Goal: Find specific page/section: Find specific page/section

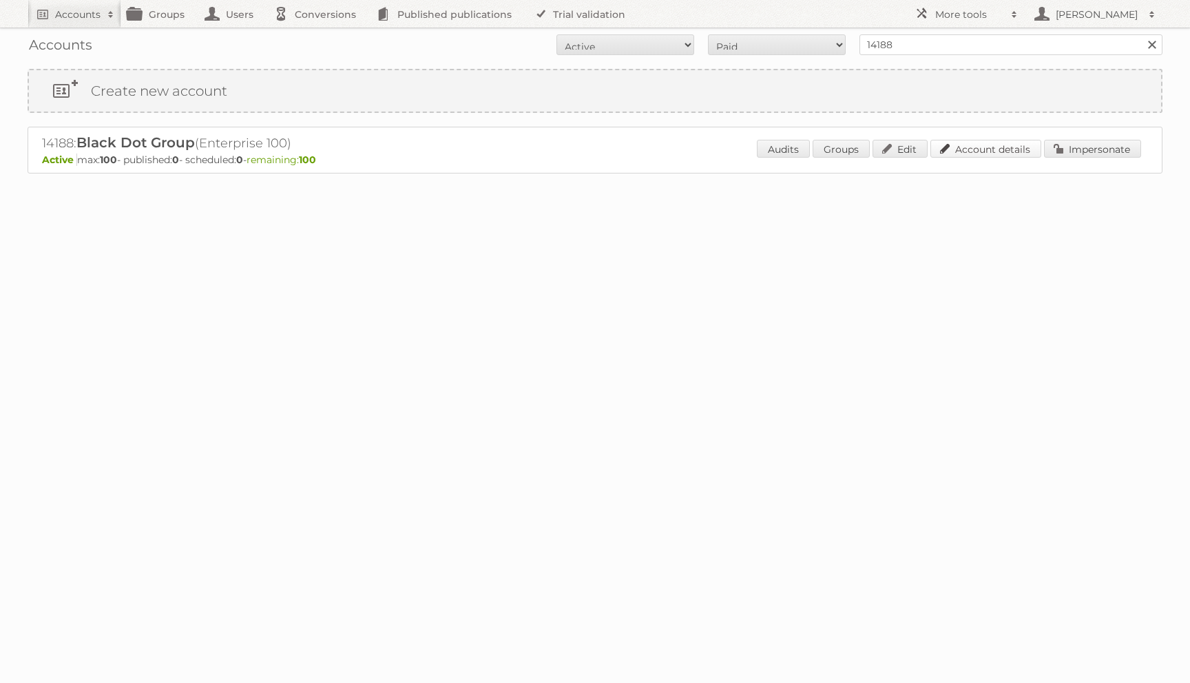
click at [942, 156] on link "Account details" at bounding box center [986, 149] width 111 height 18
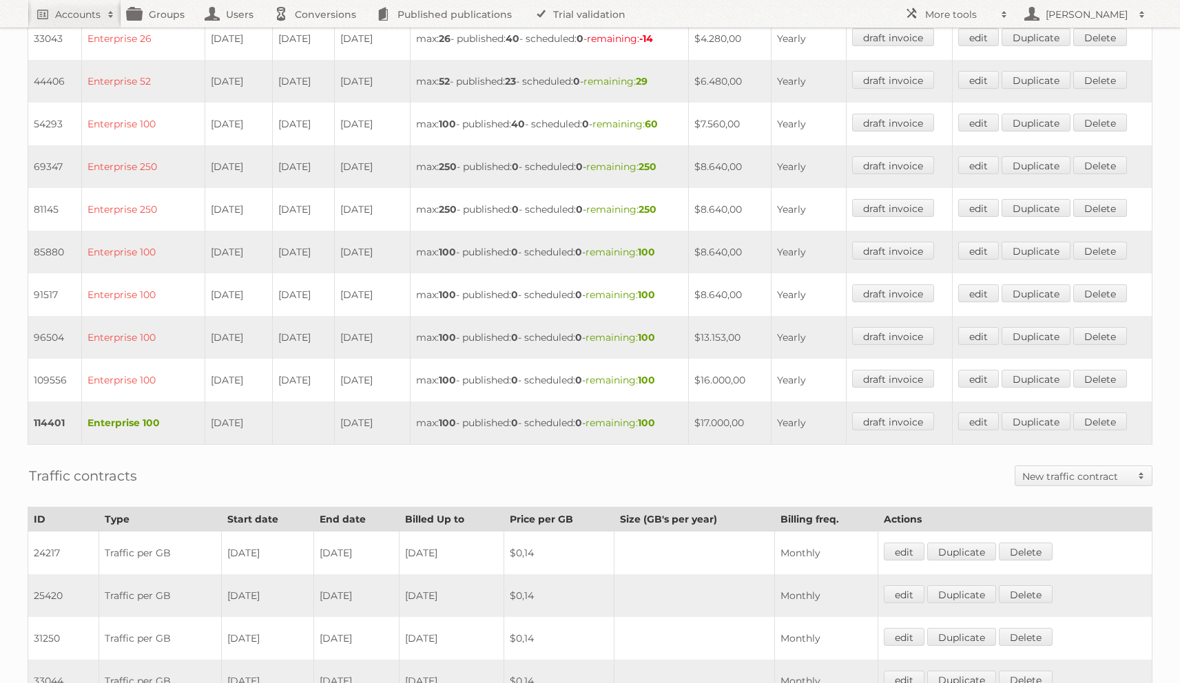
scroll to position [805, 0]
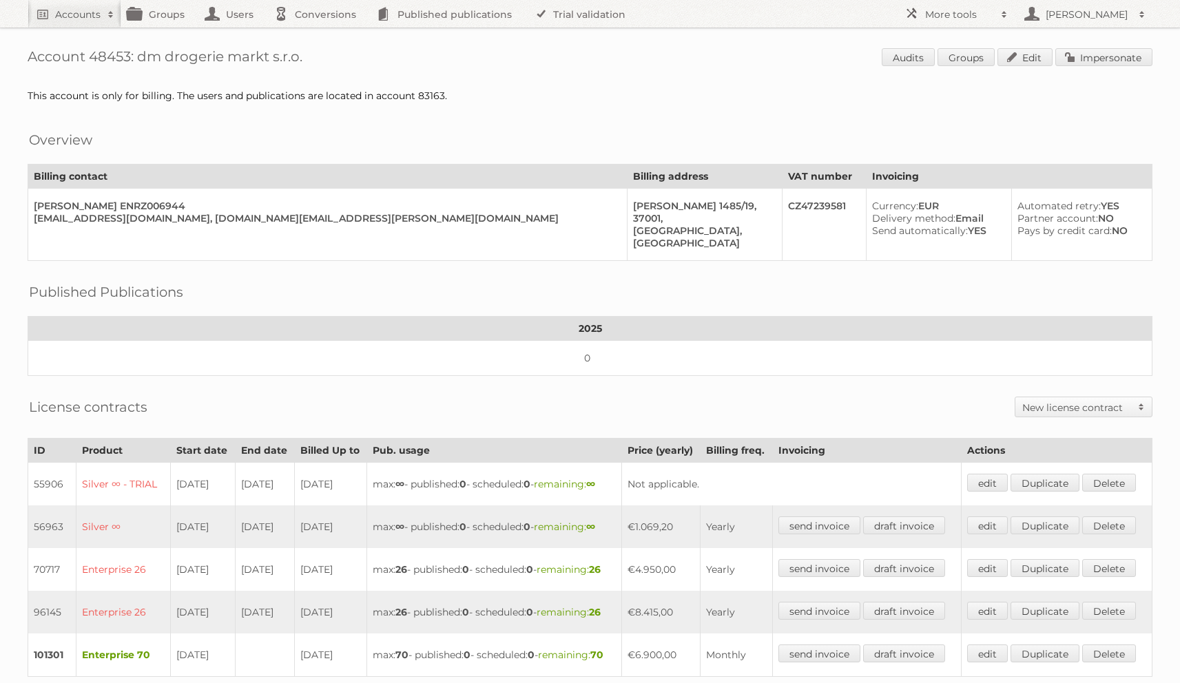
click at [439, 93] on div "This account is only for billing. The users and publications are located in acc…" at bounding box center [590, 96] width 1125 height 12
click at [430, 93] on div "This account is only for billing. The users and publications are located in acc…" at bounding box center [590, 96] width 1125 height 12
copy div "83163"
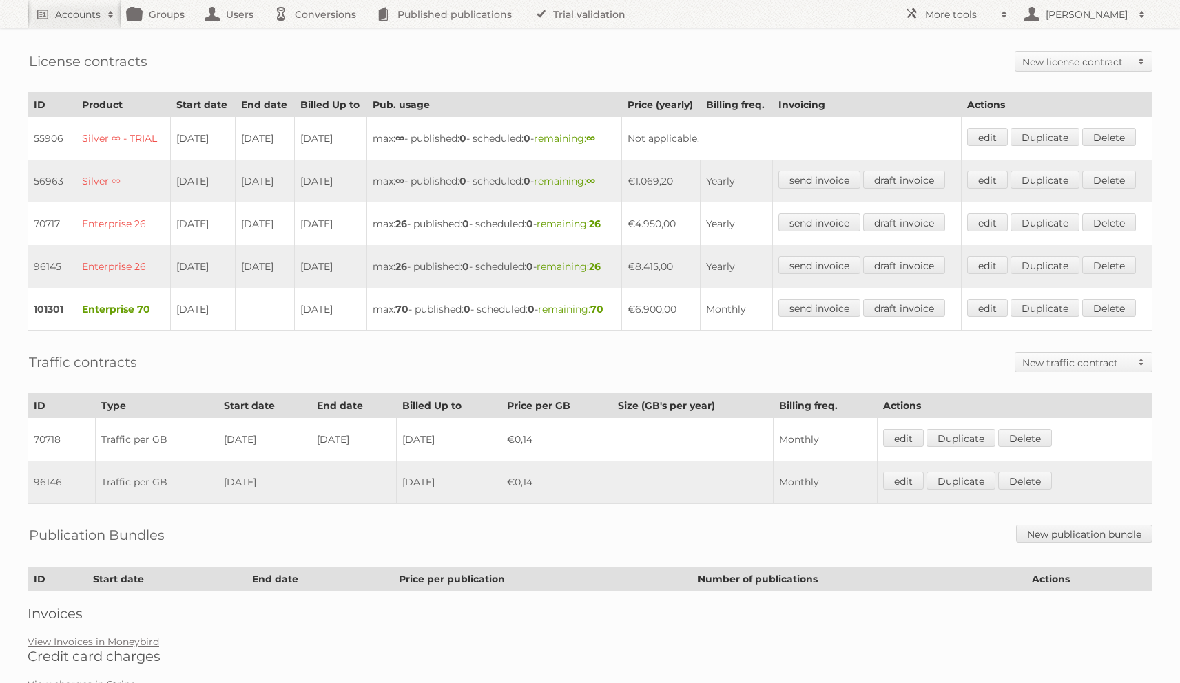
scroll to position [426, 0]
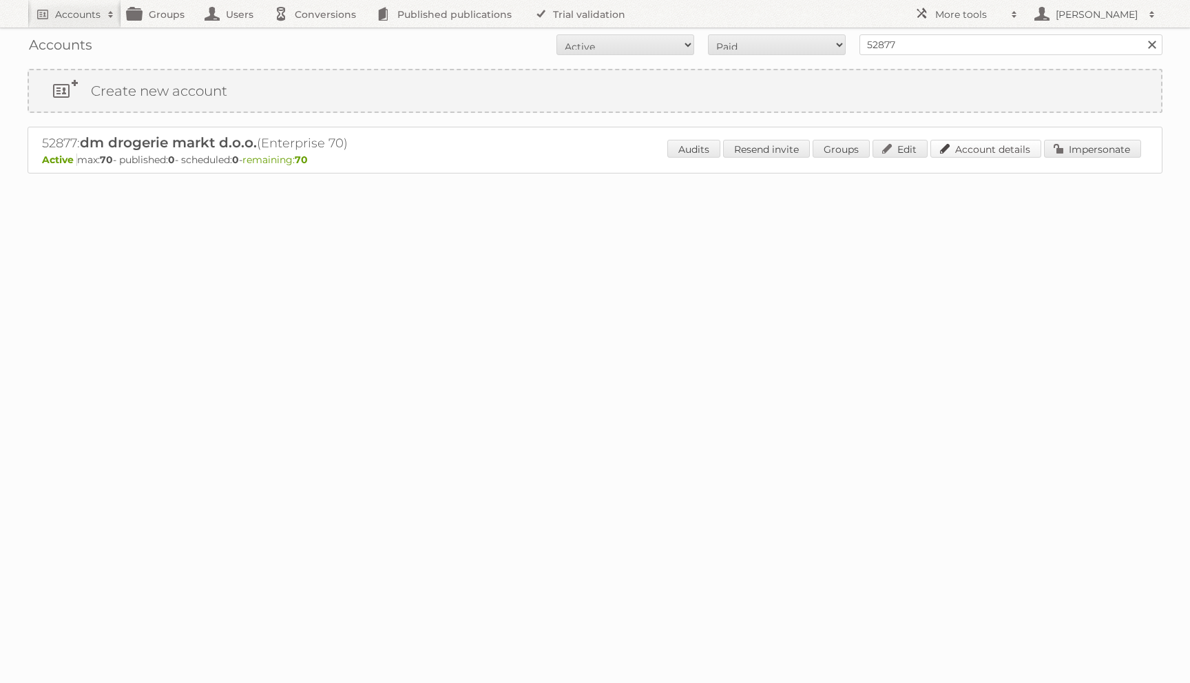
click at [990, 147] on link "Account details" at bounding box center [986, 149] width 111 height 18
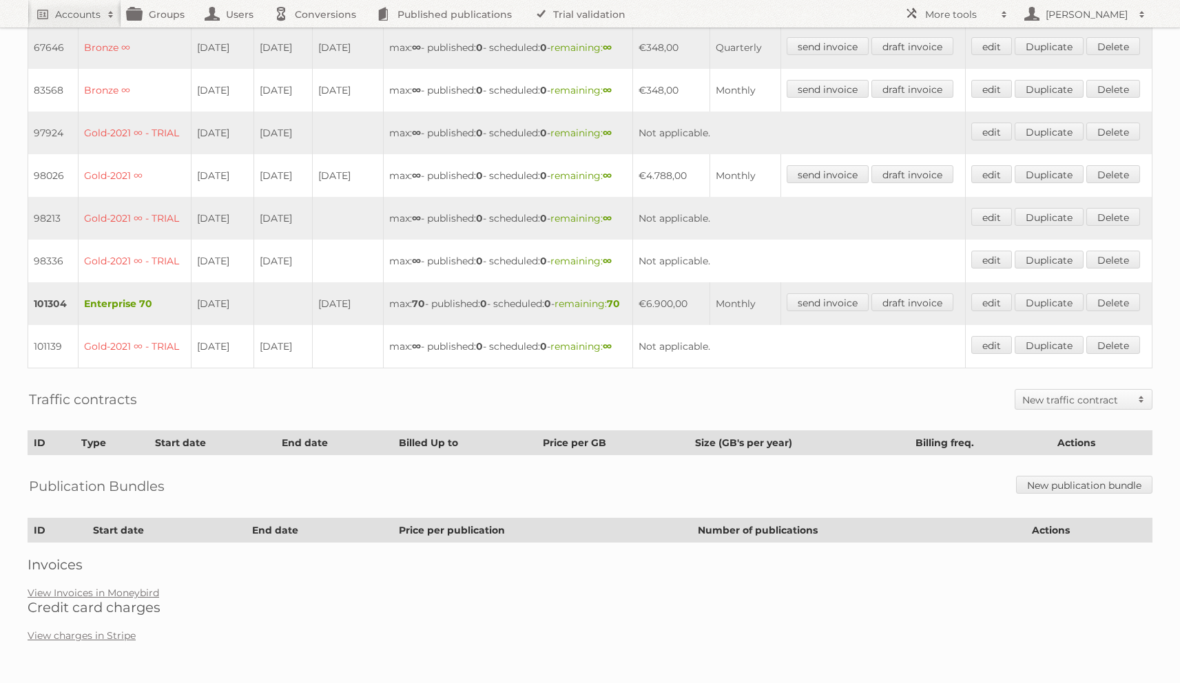
scroll to position [717, 0]
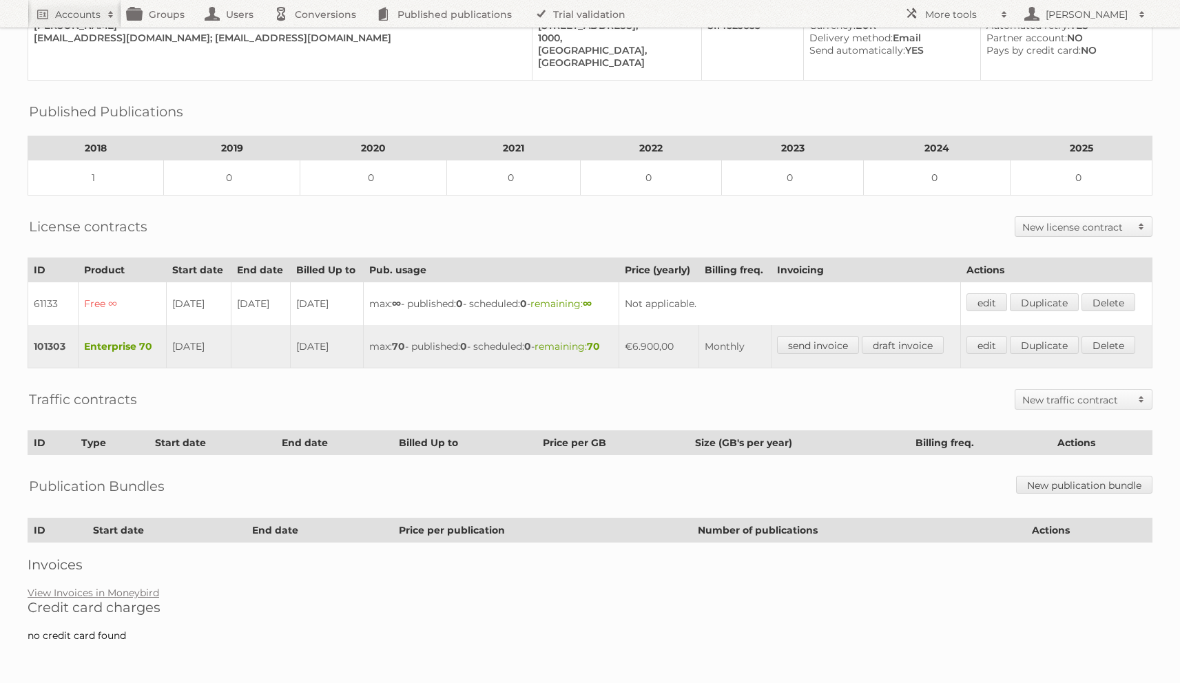
scroll to position [214, 0]
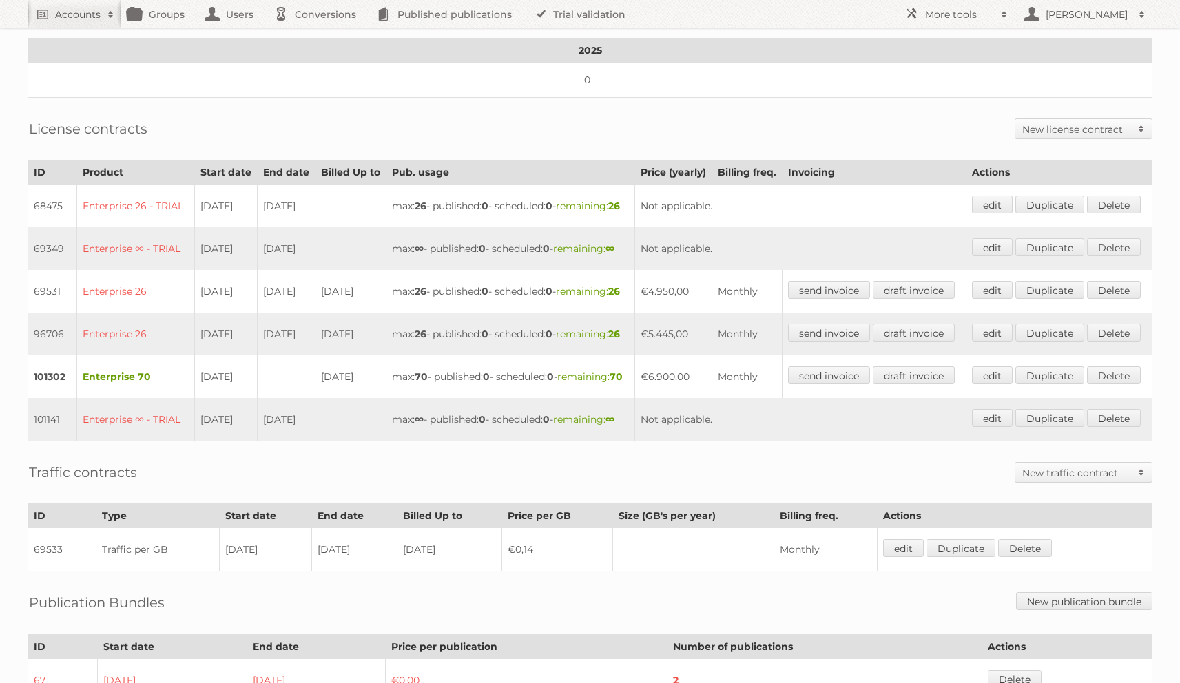
scroll to position [84, 0]
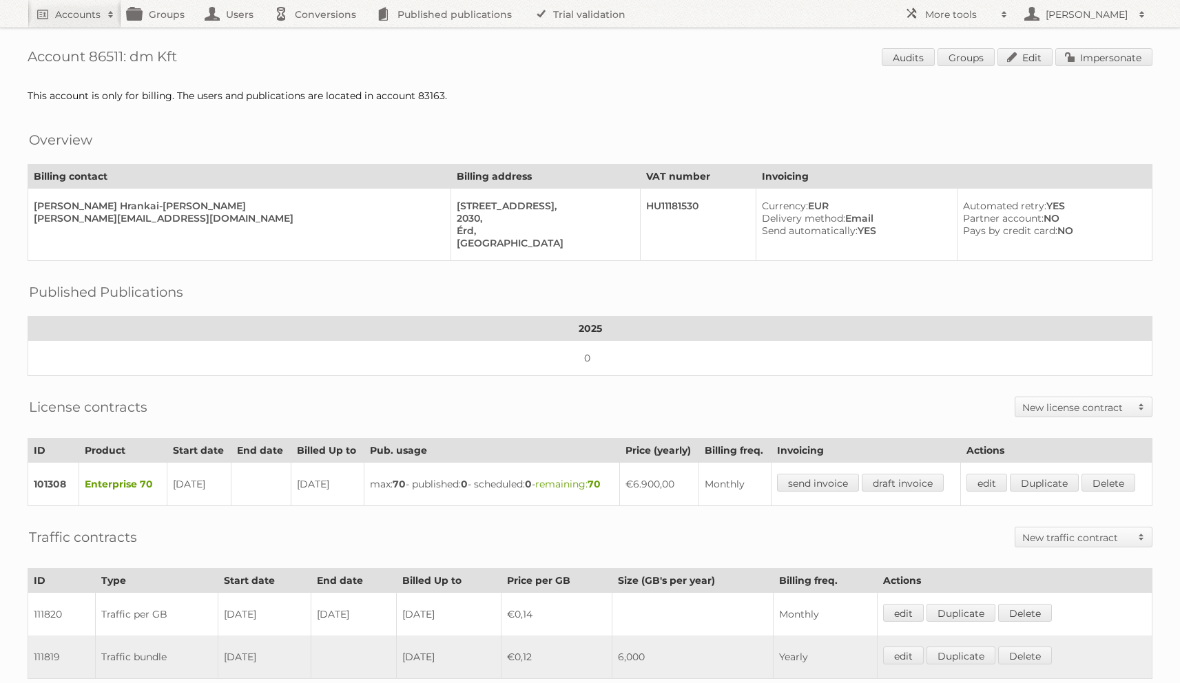
click at [756, 216] on td "Currency: EUR Delivery method: Email Send automatically: YES" at bounding box center [856, 225] width 201 height 72
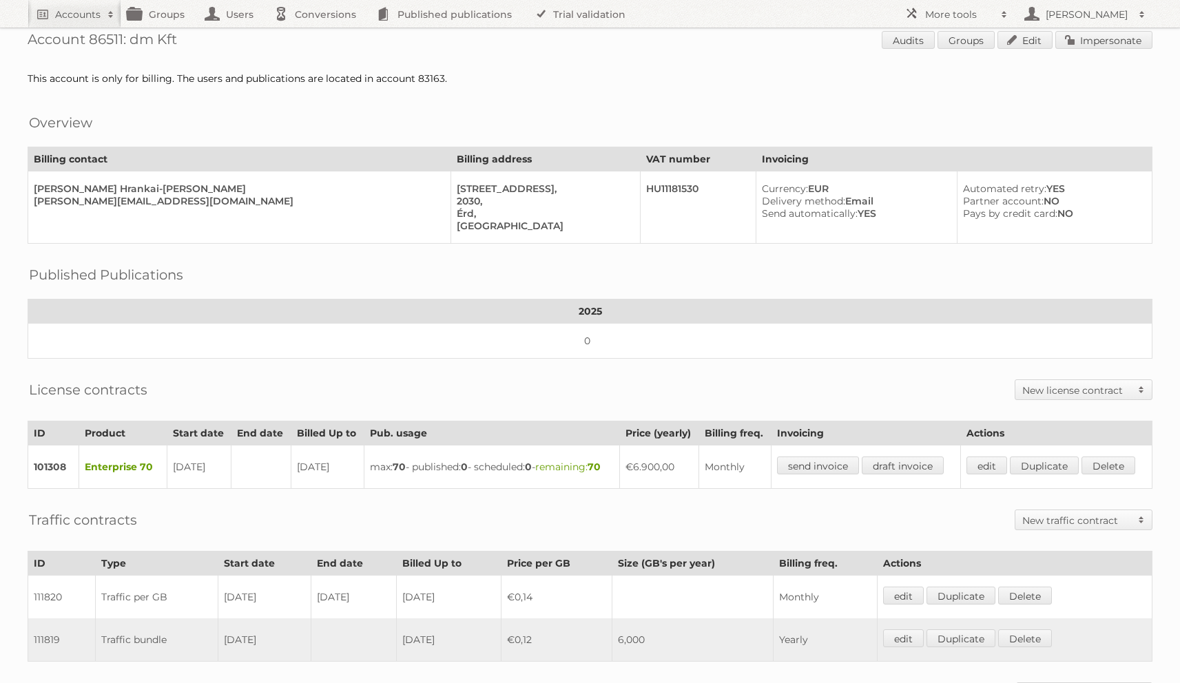
scroll to position [35, 0]
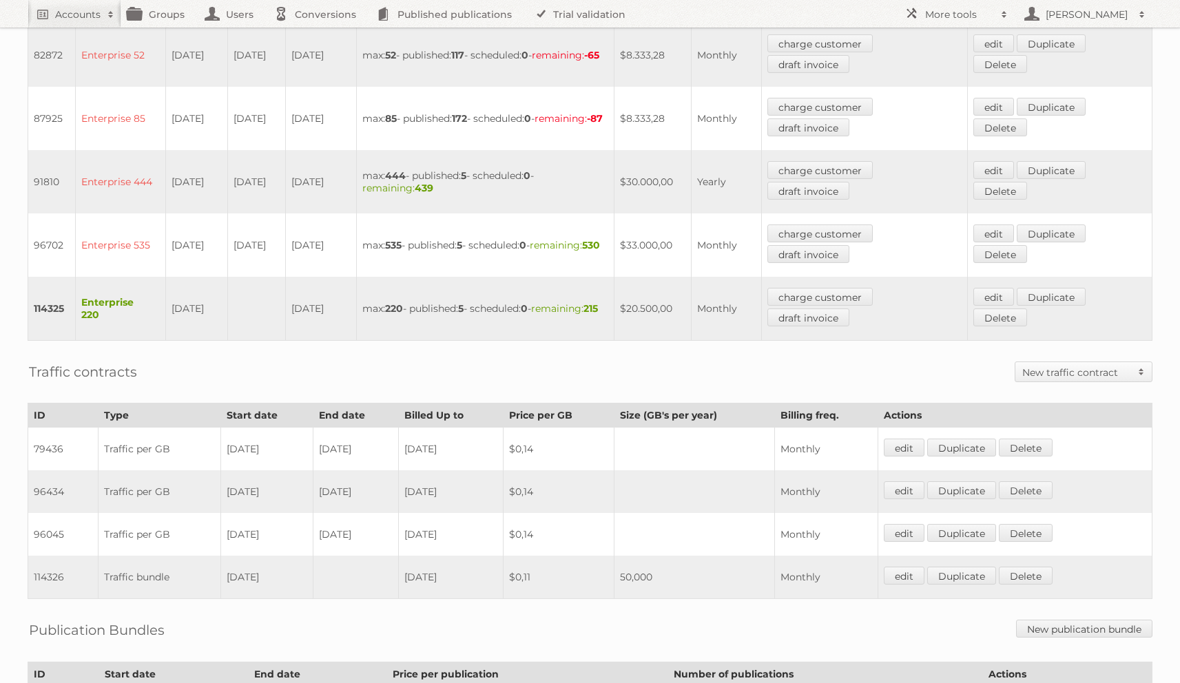
scroll to position [622, 0]
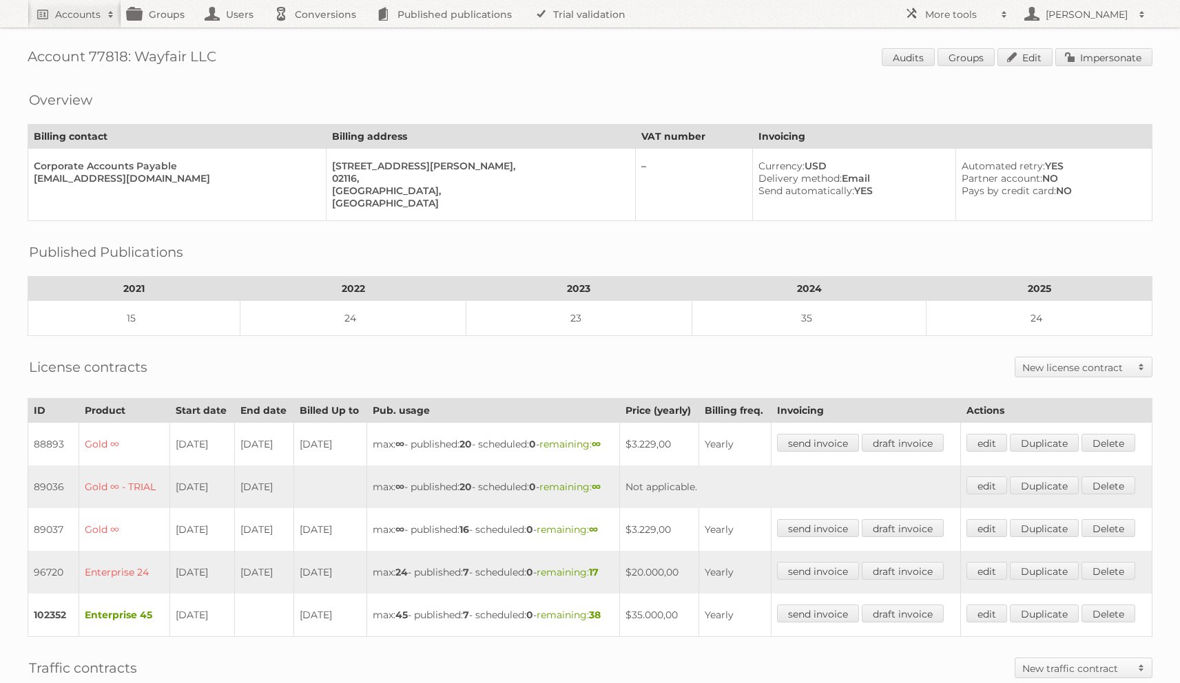
click at [477, 57] on h1 "Account 77818: Wayfair LLC Audits Groups Edit Impersonate" at bounding box center [590, 58] width 1125 height 21
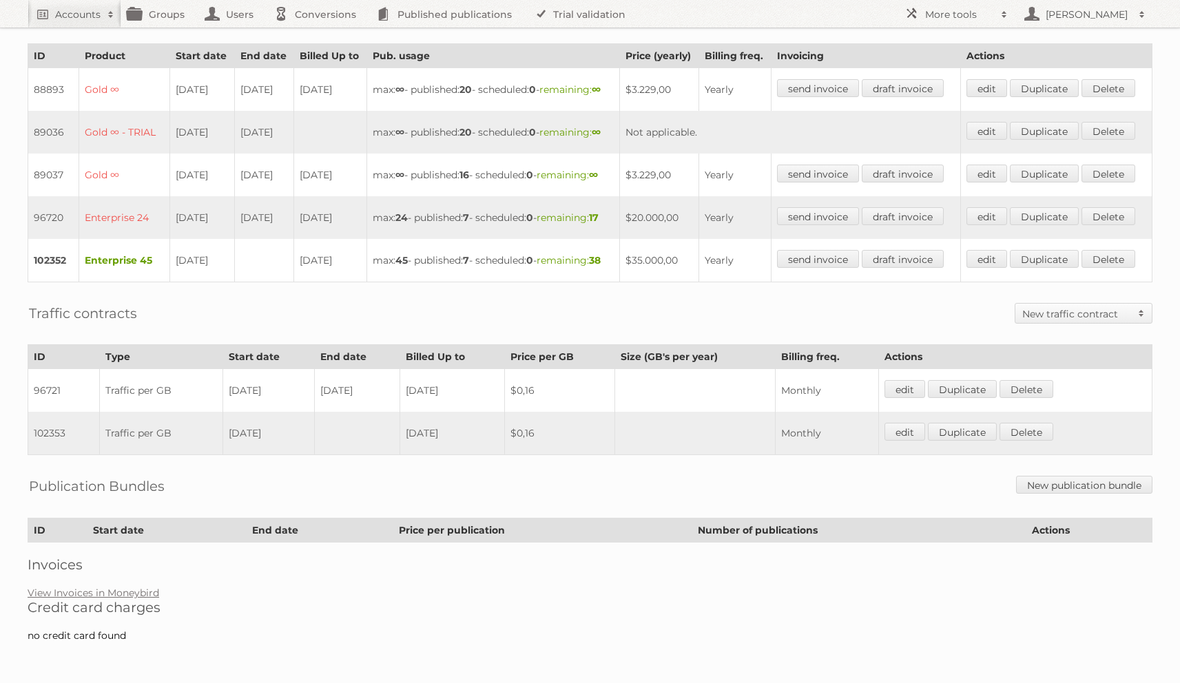
scroll to position [457, 0]
click at [116, 590] on link "View Invoices in Moneybird" at bounding box center [94, 593] width 132 height 12
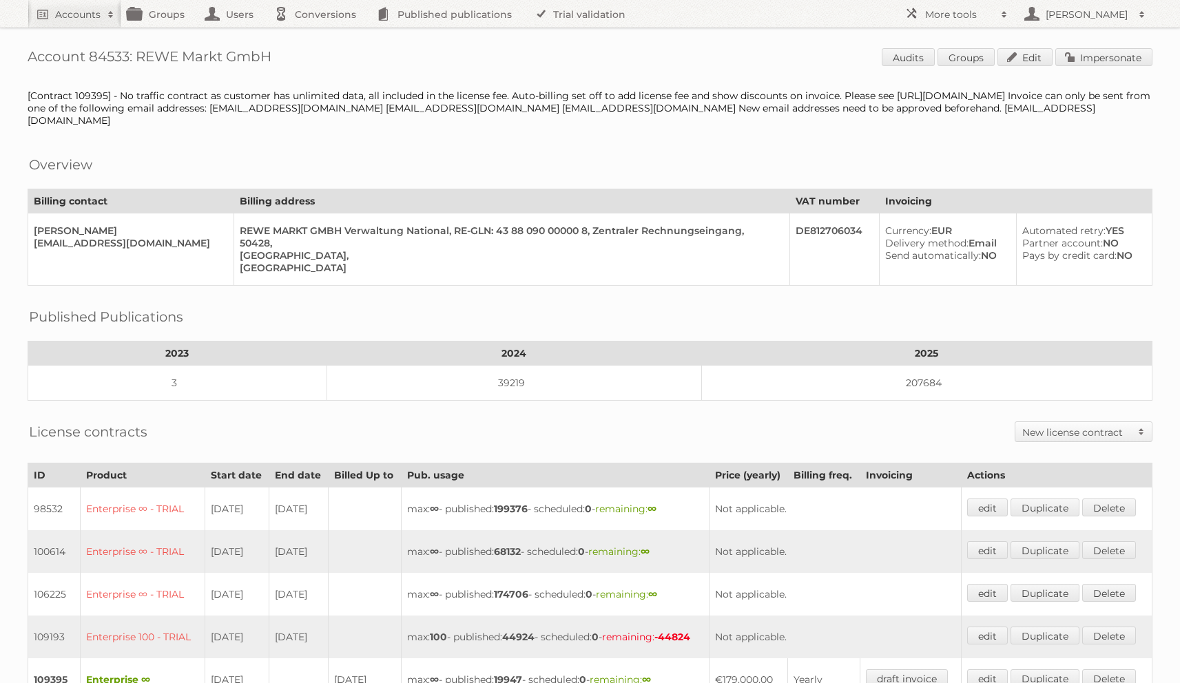
scroll to position [434, 0]
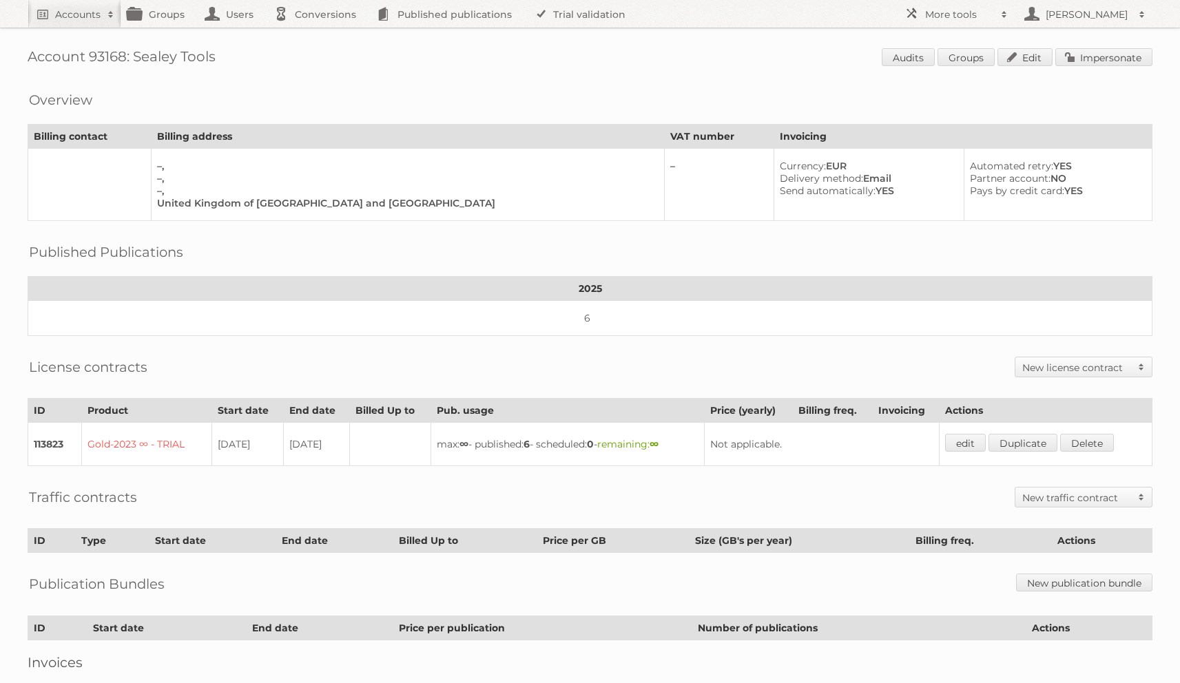
scroll to position [17, 0]
